Goal: Task Accomplishment & Management: Use online tool/utility

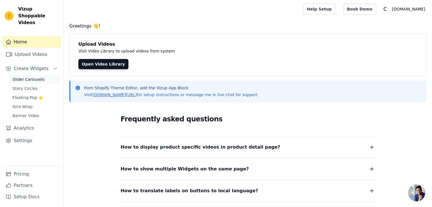
click at [35, 77] on span "Slider Carousels" at bounding box center [28, 80] width 32 height 6
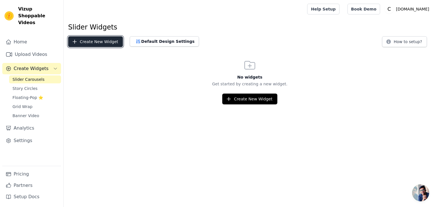
click at [111, 41] on button "Create New Widget" at bounding box center [95, 41] width 55 height 11
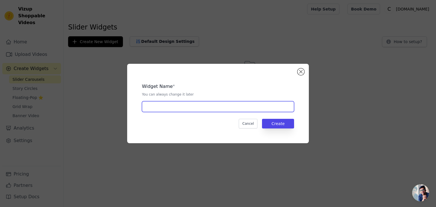
click at [218, 107] on input "text" at bounding box center [218, 106] width 152 height 11
type input "Slider PDP"
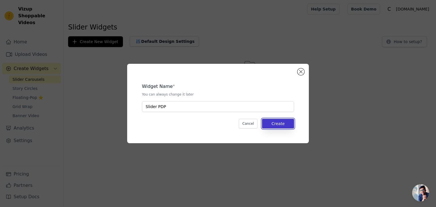
click at [283, 126] on button "Create" at bounding box center [278, 124] width 32 height 10
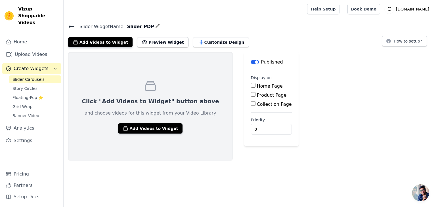
click at [251, 95] on div "Product Page" at bounding box center [271, 95] width 41 height 7
click at [251, 95] on input "Product Page" at bounding box center [253, 94] width 5 height 5
checkbox input "true"
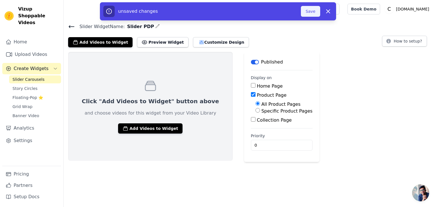
click at [315, 14] on button "Save" at bounding box center [310, 11] width 19 height 11
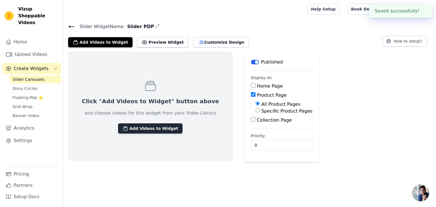
click at [140, 130] on button "Add Videos to Widget" at bounding box center [150, 129] width 64 height 10
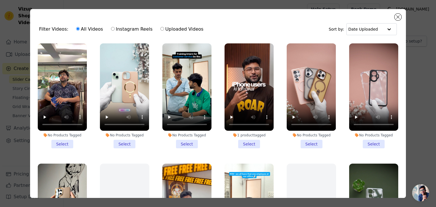
click at [124, 140] on li "No Products Tagged Select" at bounding box center [124, 95] width 49 height 105
click at [0, 0] on input "No Products Tagged Select" at bounding box center [0, 0] width 0 height 0
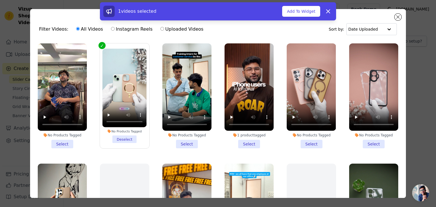
click at [59, 141] on li "No Products Tagged Select" at bounding box center [62, 95] width 49 height 105
click at [0, 0] on input "No Products Tagged Select" at bounding box center [0, 0] width 0 height 0
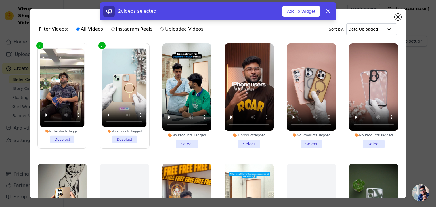
click at [240, 139] on li "1 product tagged Select" at bounding box center [249, 95] width 49 height 105
click at [0, 0] on input "1 product tagged Select" at bounding box center [0, 0] width 0 height 0
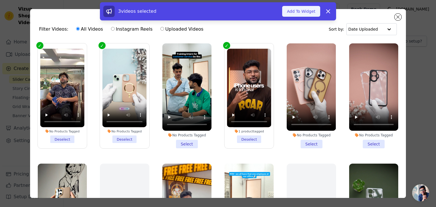
click at [307, 12] on button "Add To Widget" at bounding box center [301, 11] width 38 height 11
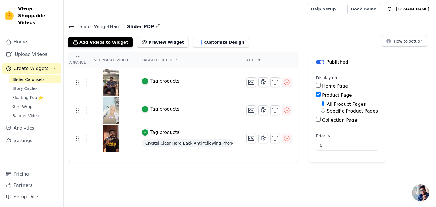
click at [160, 80] on div "Tag products" at bounding box center [164, 81] width 29 height 7
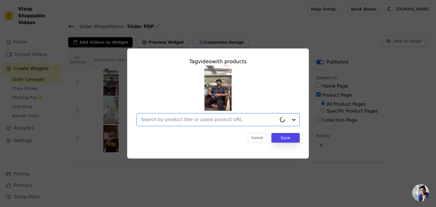
click at [200, 119] on input "text" at bounding box center [209, 119] width 136 height 7
type input "black magsafe"
click at [202, 118] on input "text" at bounding box center [214, 119] width 147 height 7
paste input "Crystal Clear Hard Back Anti-Yellowing Phone Case For Vivo X200 FE 5G"
type input "Crystal Clear Hard Back Anti-Yellowing Phone Case For Vivo X200 FE 5G"
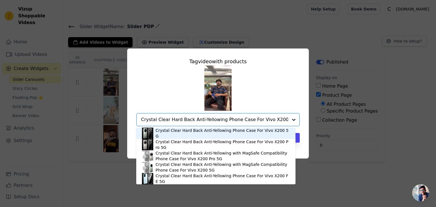
click at [179, 132] on div "Crystal Clear Hard Back Anti-Yellowing Phone Case For Vivo X200 5G" at bounding box center [223, 133] width 134 height 11
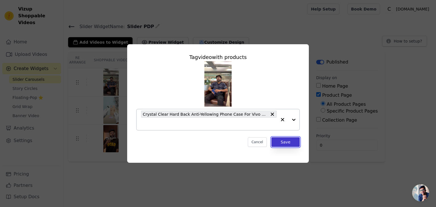
click at [285, 144] on button "Save" at bounding box center [285, 142] width 28 height 10
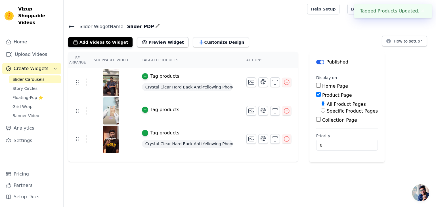
click at [154, 109] on div "Tag products" at bounding box center [164, 109] width 29 height 7
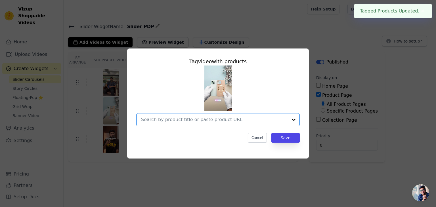
click at [206, 120] on input "text" at bounding box center [214, 119] width 147 height 7
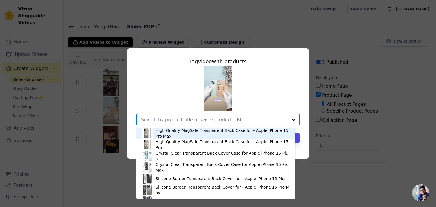
paste input "Crystal Clear Hard Back Anti-Yellowing Phone Case For Vivo X200 FE 5G"
type input "Crystal Clear Hard Back Anti-Yellowing Phone Case For Vivo X200 FE 5G"
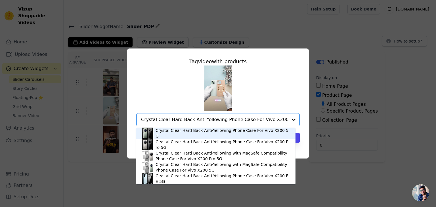
click at [207, 132] on div "Crystal Clear Hard Back Anti-Yellowing Phone Case For Vivo X200 5G" at bounding box center [223, 133] width 134 height 11
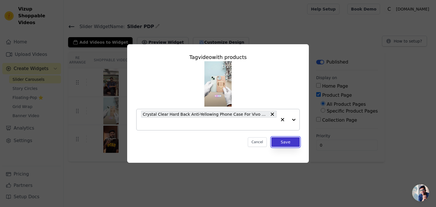
click at [290, 145] on button "Save" at bounding box center [285, 142] width 28 height 10
